Goal: Find specific page/section: Find specific page/section

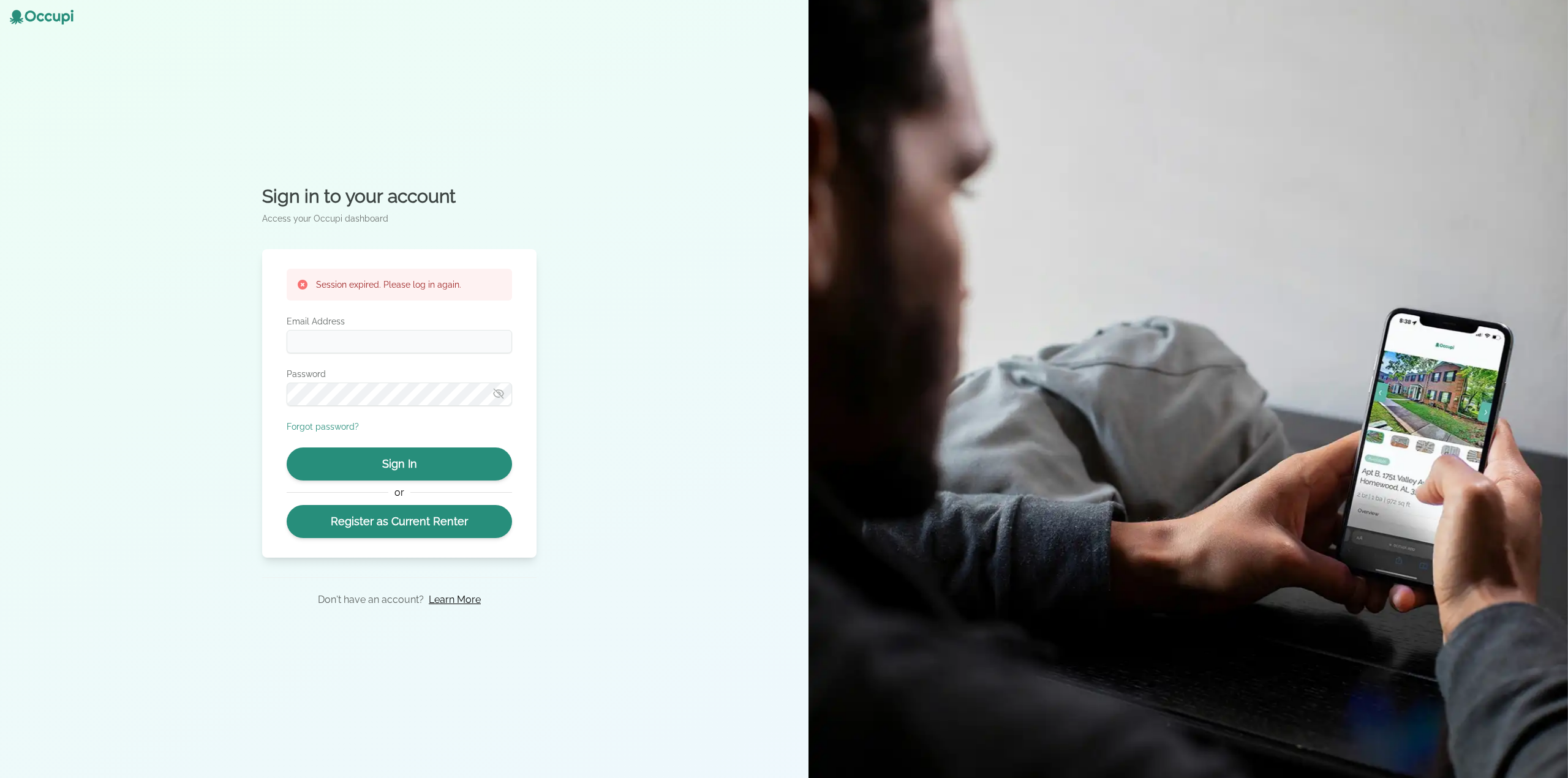
type input "**********"
click at [455, 471] on button "Sign In" at bounding box center [399, 464] width 225 height 33
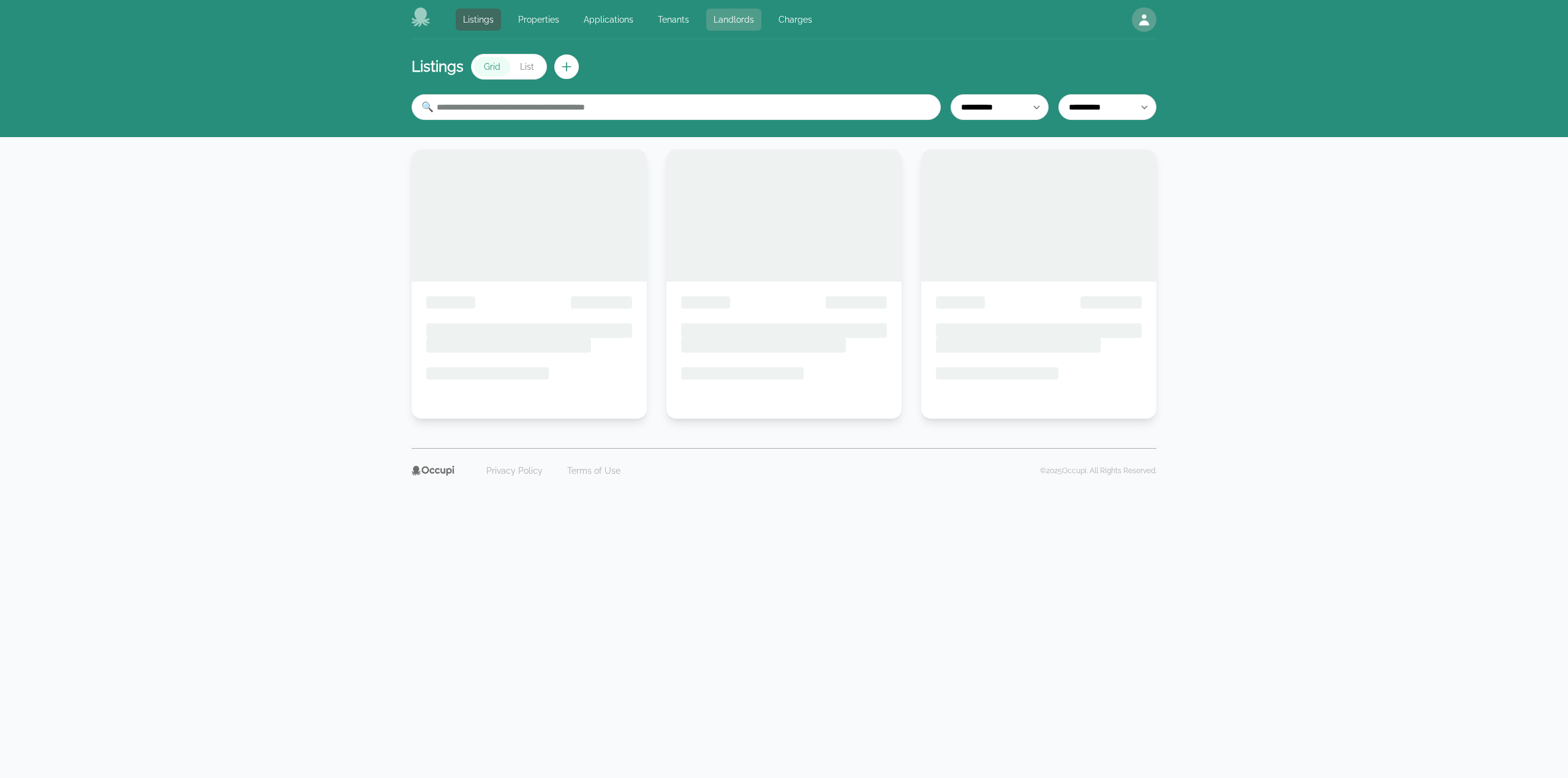
click at [718, 19] on link "Landlords" at bounding box center [734, 19] width 55 height 22
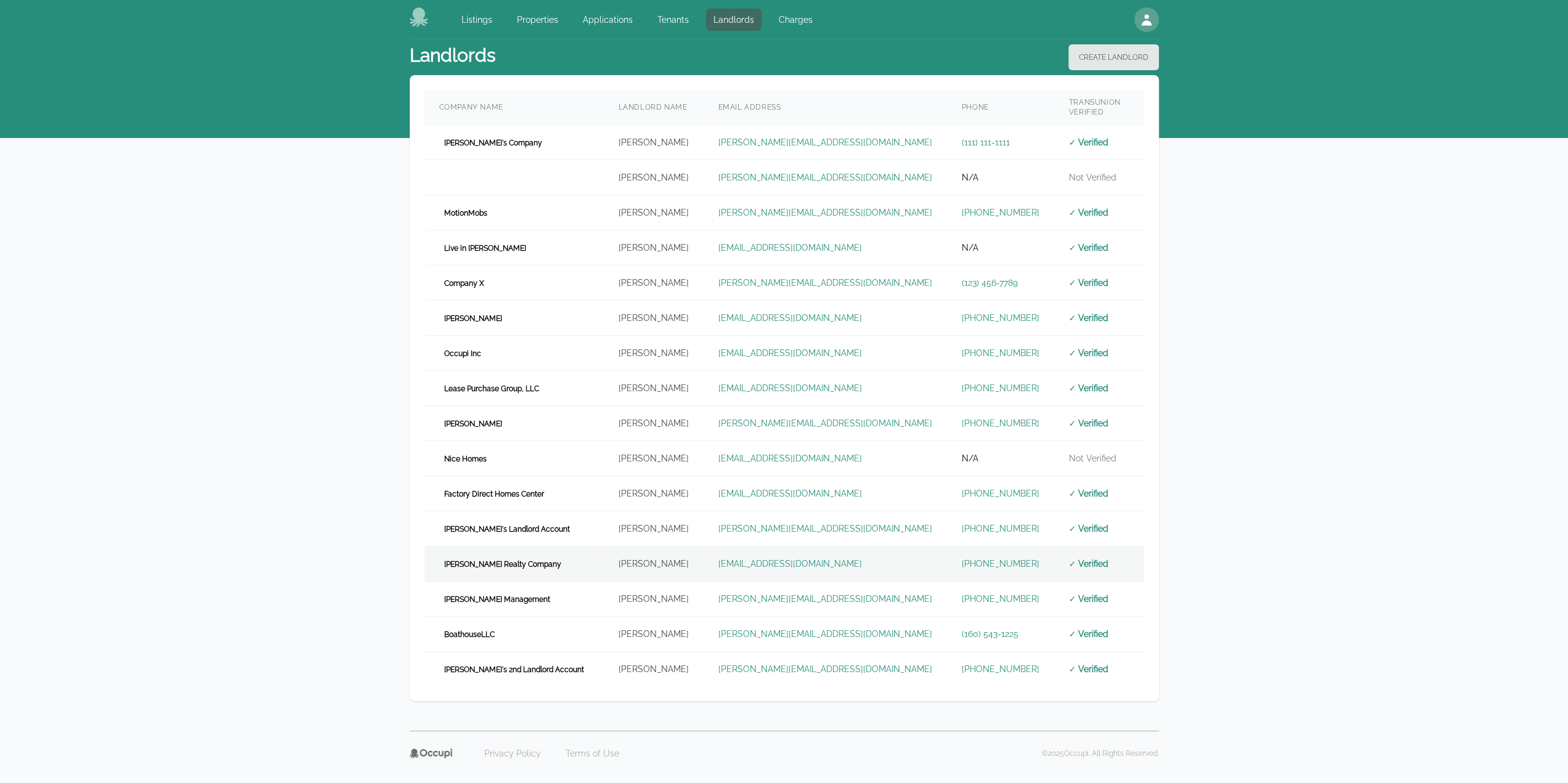
click at [534, 563] on td "[PERSON_NAME] Realty Company" at bounding box center [514, 564] width 179 height 35
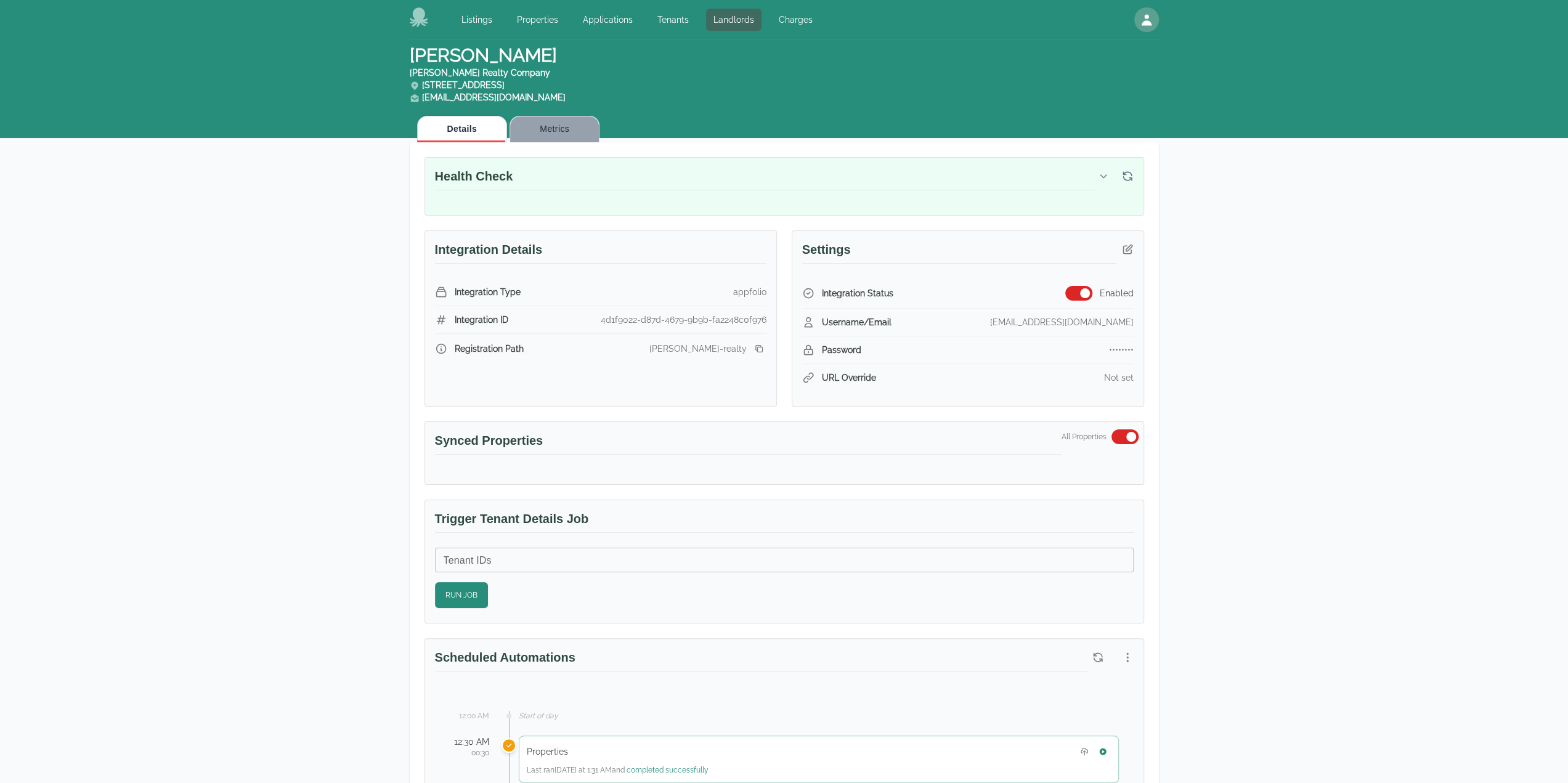
click at [549, 116] on button "Metrics" at bounding box center [555, 129] width 90 height 26
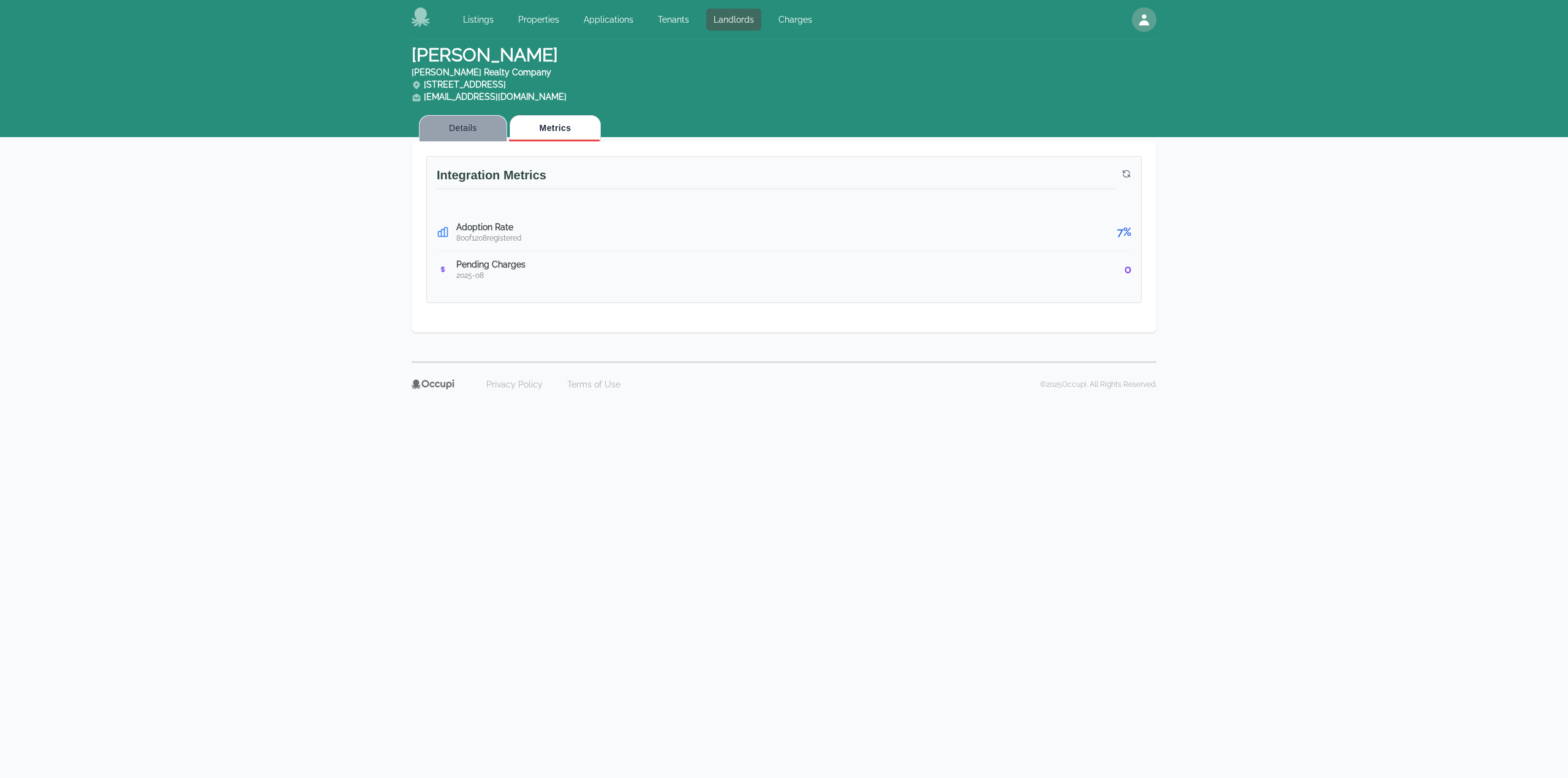
click at [484, 126] on button "Details" at bounding box center [462, 128] width 88 height 26
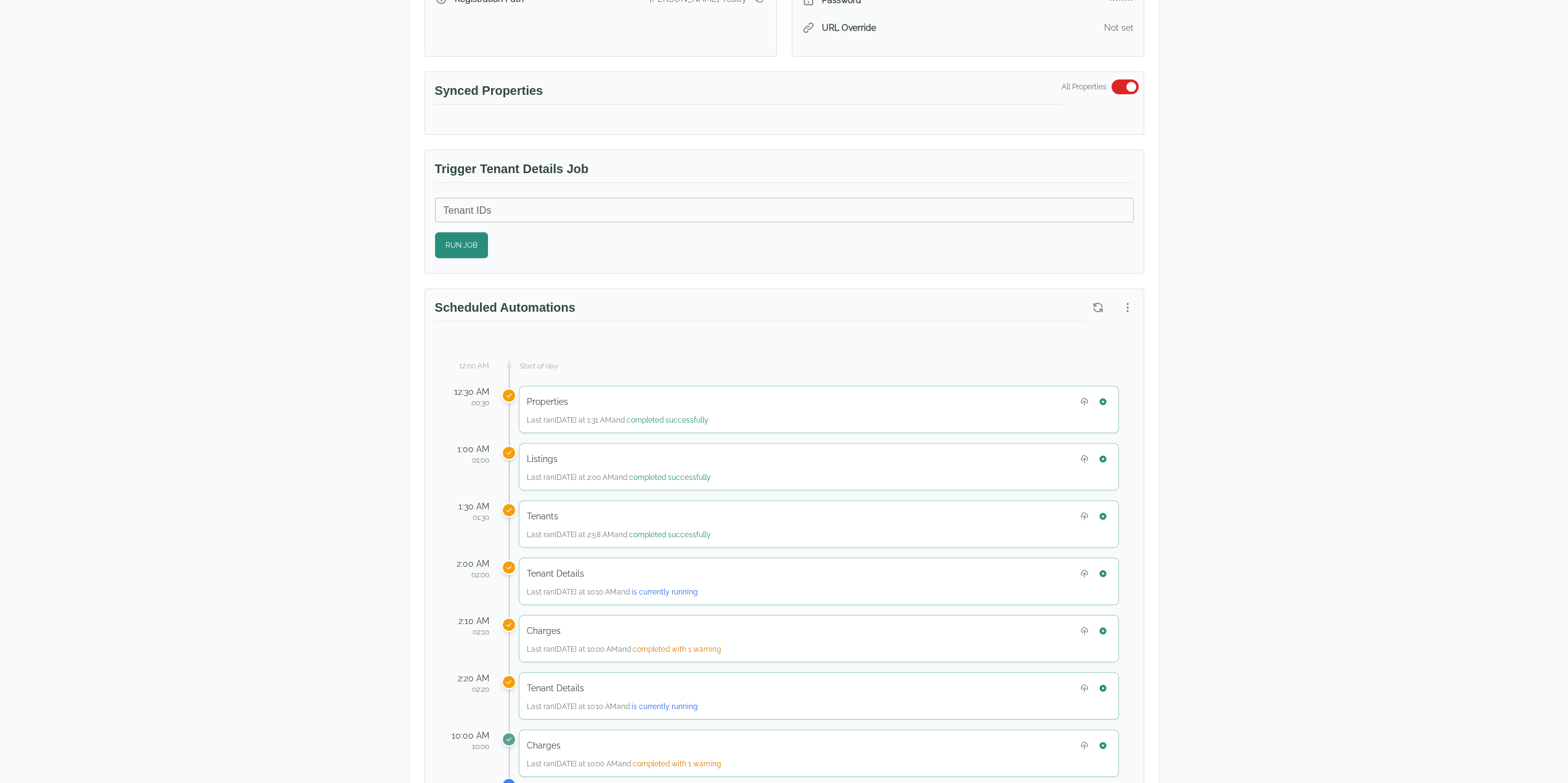
scroll to position [370, 0]
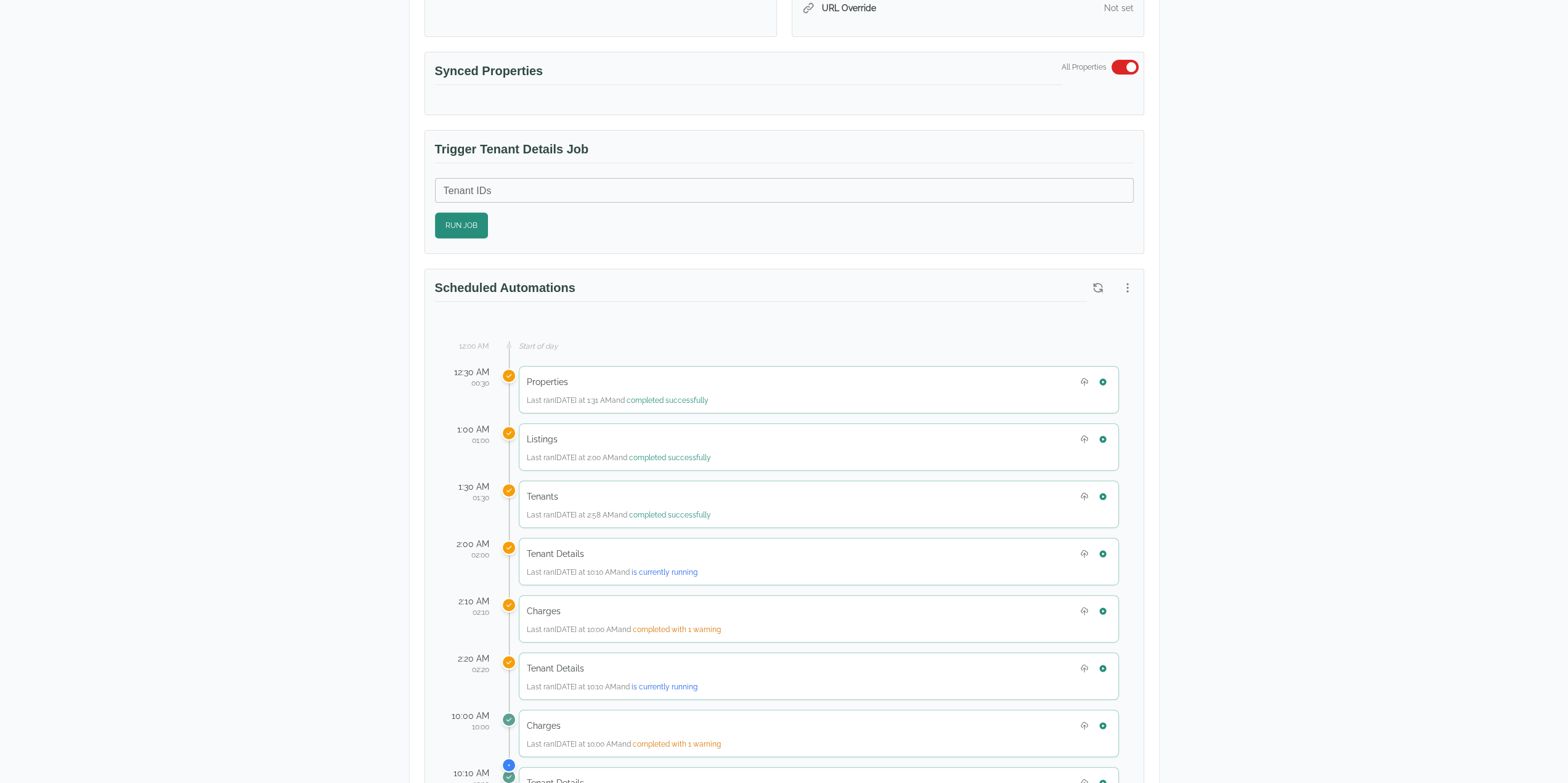
click at [1372, 179] on div "[PERSON_NAME] [PERSON_NAME] Realty Company [STREET_ADDRESS] [EMAIL_ADDRESS][DOM…" at bounding box center [784, 636] width 1568 height 1932
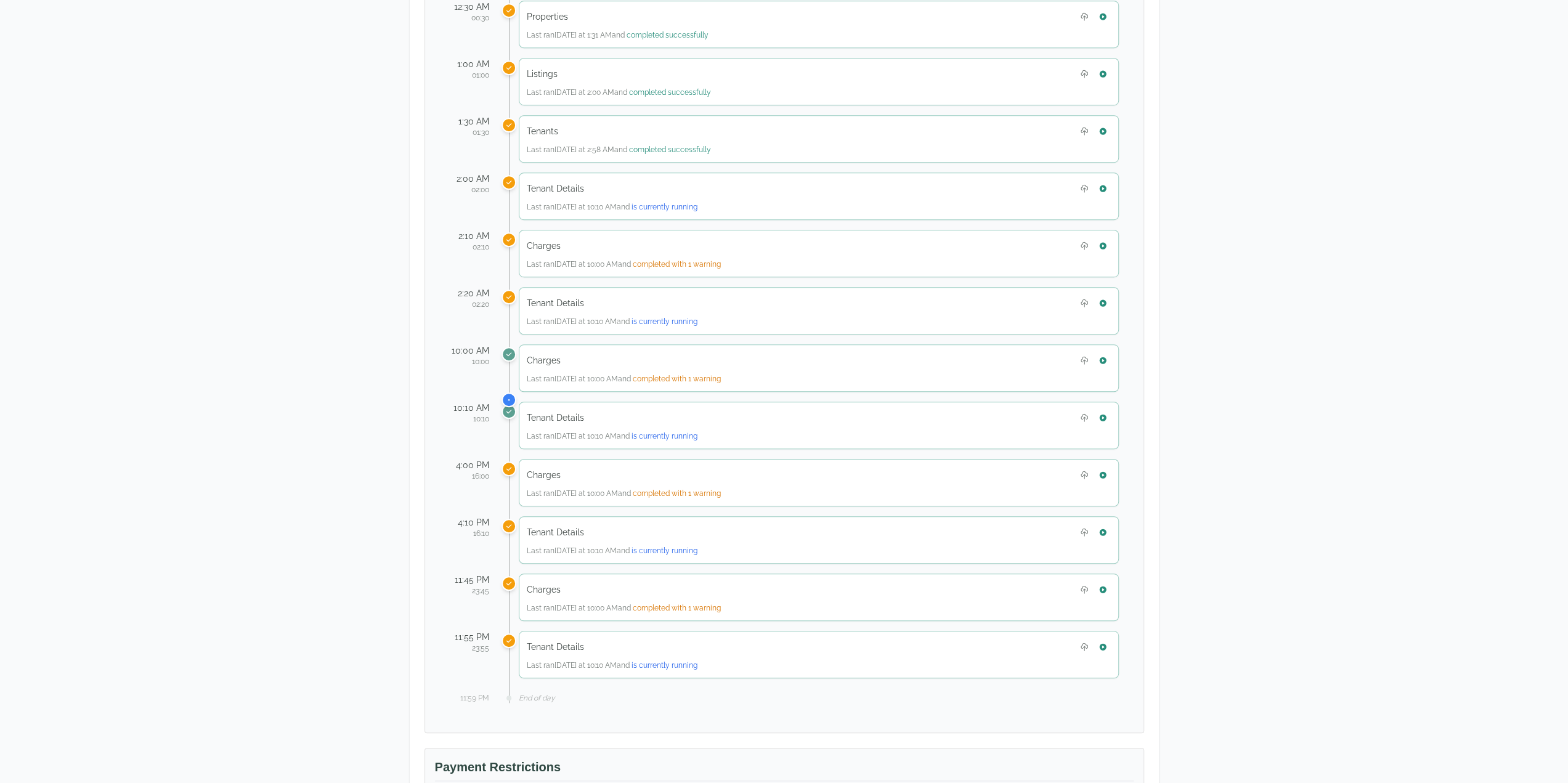
scroll to position [739, 0]
drag, startPoint x: 1492, startPoint y: 686, endPoint x: 1440, endPoint y: 700, distance: 53.9
click at [1492, 686] on div "[PERSON_NAME] [PERSON_NAME] Realty Company [STREET_ADDRESS] [EMAIL_ADDRESS][DOM…" at bounding box center [784, 266] width 1568 height 1932
click at [319, 741] on div "[PERSON_NAME] [PERSON_NAME] Realty Company [STREET_ADDRESS] [EMAIL_ADDRESS][DOM…" at bounding box center [784, 266] width 1568 height 1932
